Goal: Task Accomplishment & Management: Manage account settings

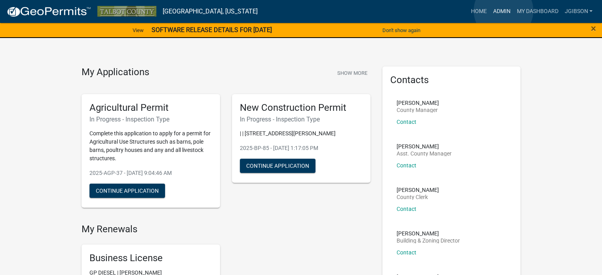
click at [503, 11] on link "Admin" at bounding box center [502, 11] width 24 height 15
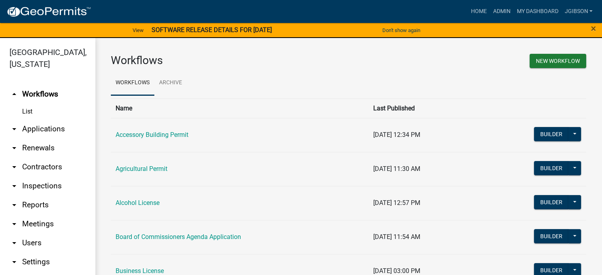
click at [12, 127] on icon "arrow_drop_down" at bounding box center [13, 128] width 9 height 9
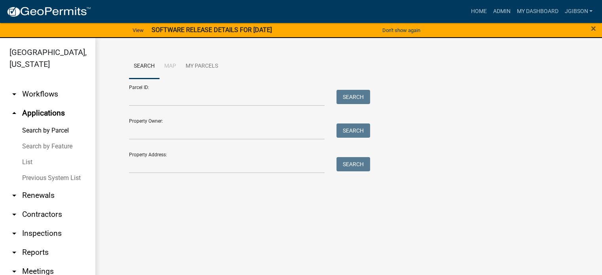
click at [34, 161] on link "List" at bounding box center [47, 162] width 95 height 16
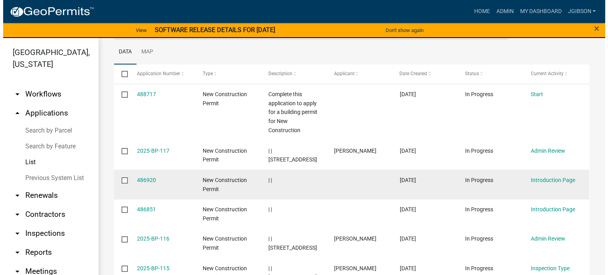
scroll to position [119, 0]
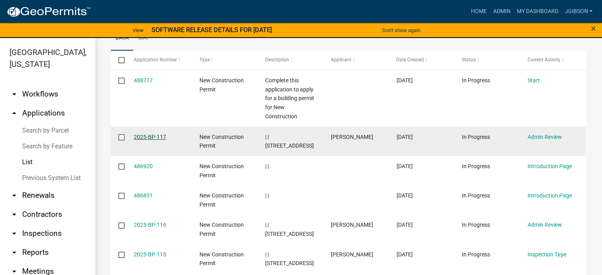
click at [158, 135] on link "2025-BP-117" at bounding box center [150, 137] width 32 height 6
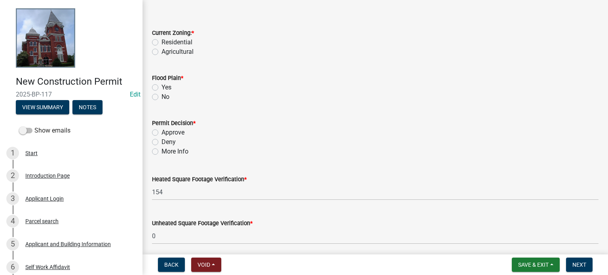
scroll to position [40, 0]
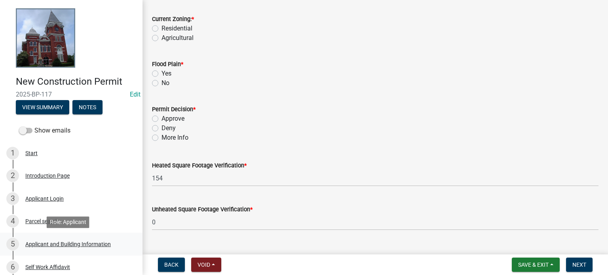
click at [53, 245] on div "Applicant and Building Information" at bounding box center [67, 244] width 85 height 6
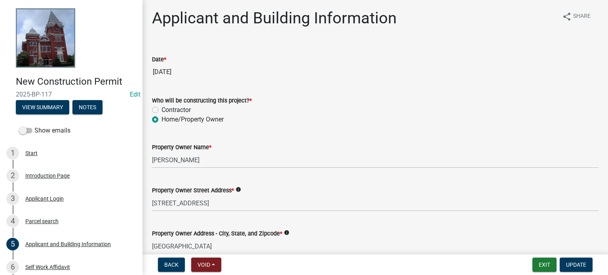
scroll to position [0, 0]
